Goal: Use online tool/utility: Utilize a website feature to perform a specific function

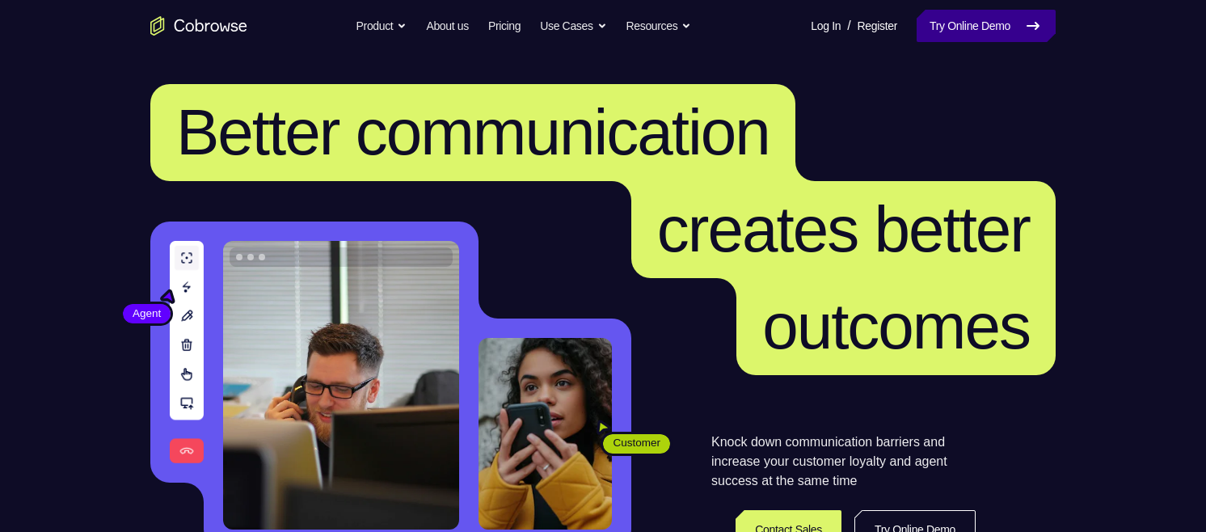
click at [997, 27] on link "Try Online Demo" at bounding box center [986, 26] width 139 height 32
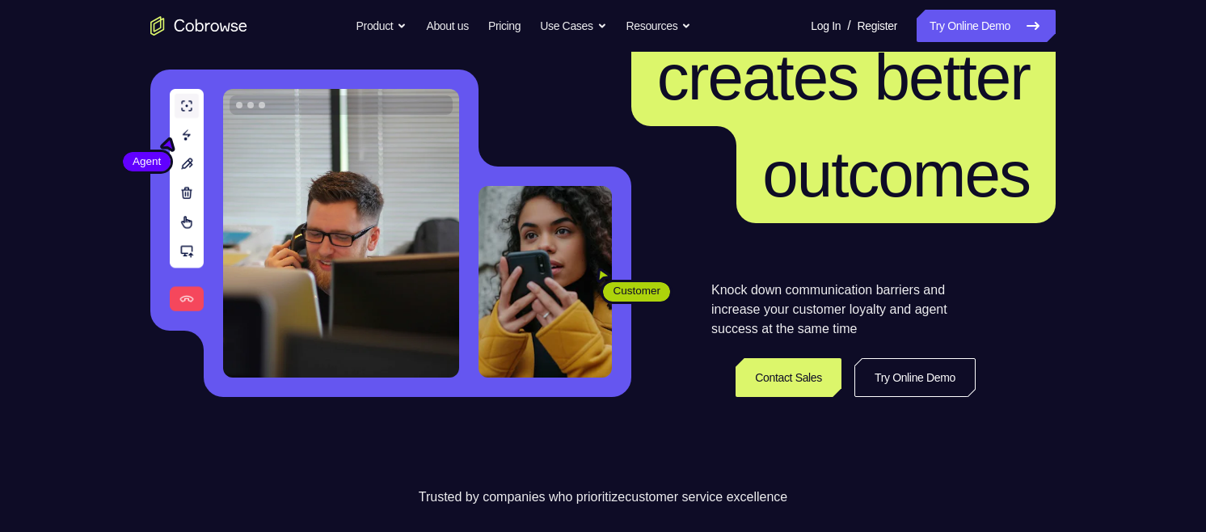
scroll to position [167, 0]
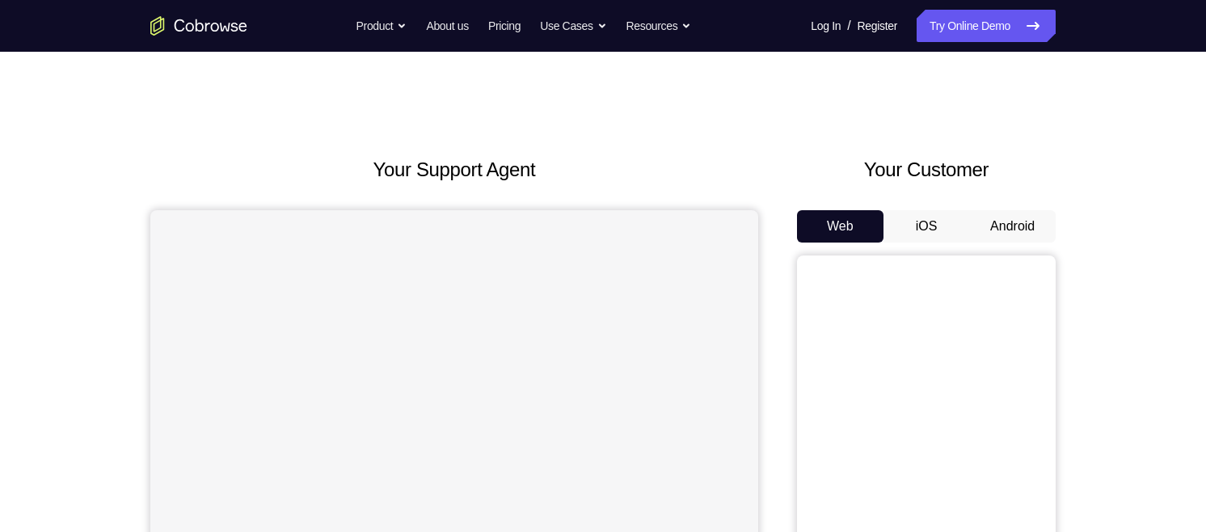
click at [1024, 220] on button "Android" at bounding box center [1012, 226] width 87 height 32
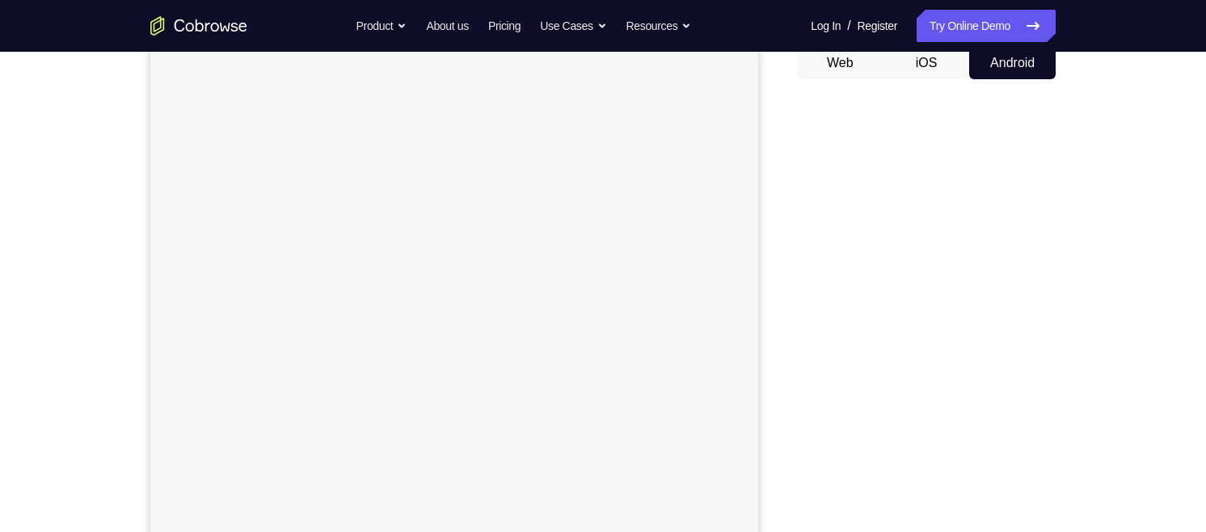
scroll to position [223, 0]
